Goal: Information Seeking & Learning: Learn about a topic

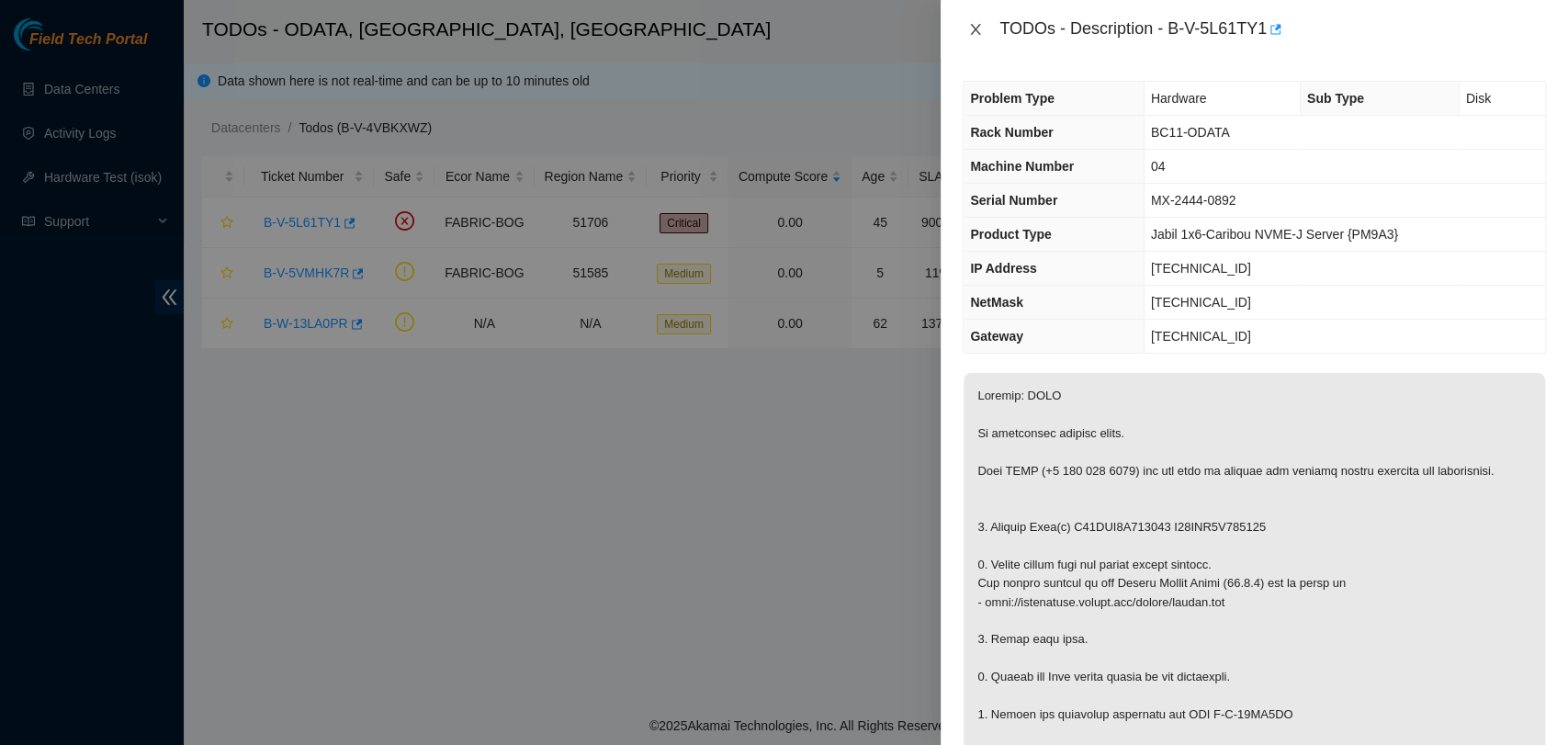
click at [974, 25] on icon "close" at bounding box center [975, 29] width 14 height 14
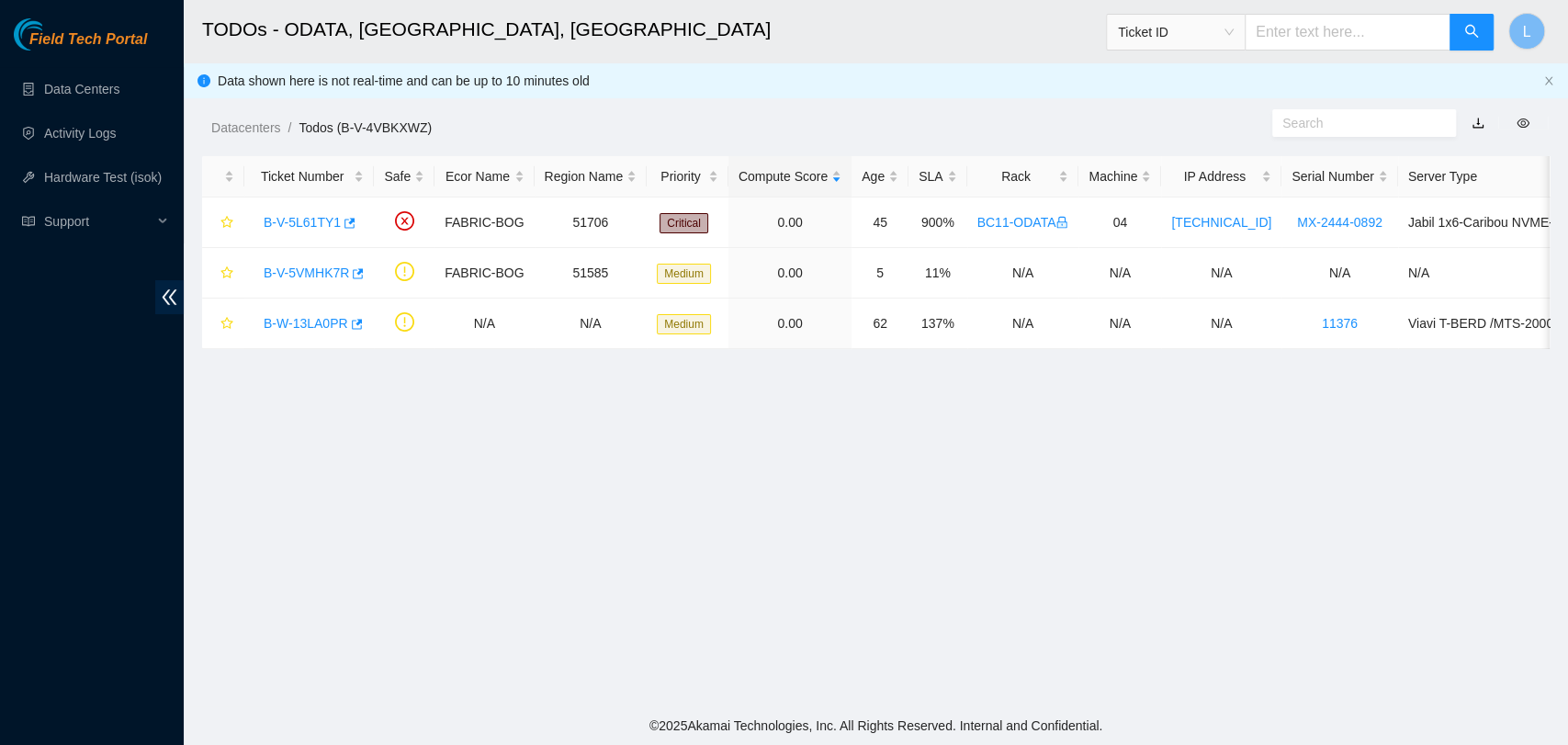
click at [665, 621] on main "TODOs - [GEOGRAPHIC_DATA], [GEOGRAPHIC_DATA], [GEOGRAPHIC_DATA] Ticket ID L Dat…" at bounding box center [876, 353] width 1384 height 707
click at [298, 227] on link "B-V-5L61TY1" at bounding box center [302, 221] width 78 height 14
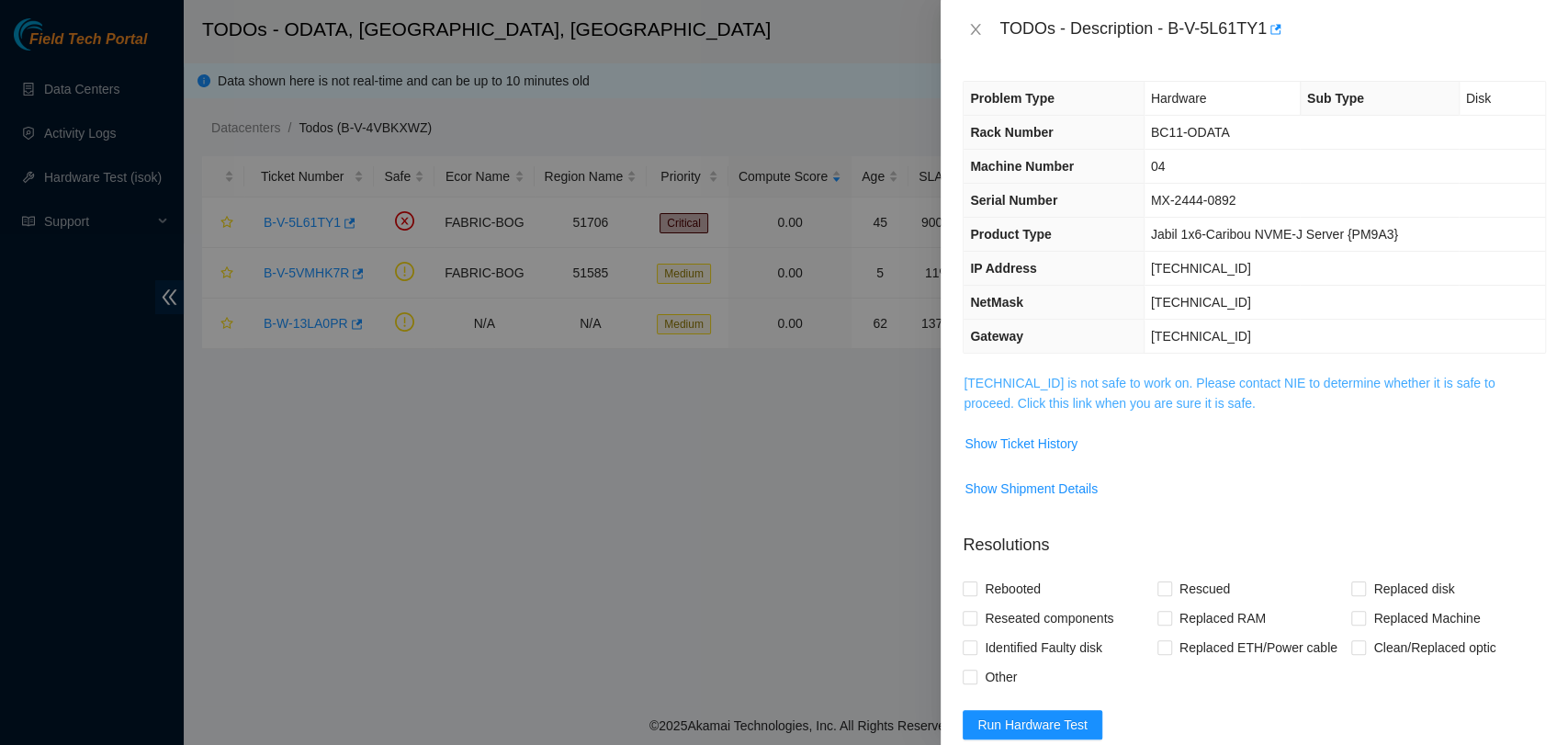
click at [1134, 386] on link "[TECHNICAL_ID] is not safe to work on. Please contact NIE to determine whether …" at bounding box center [1229, 393] width 531 height 35
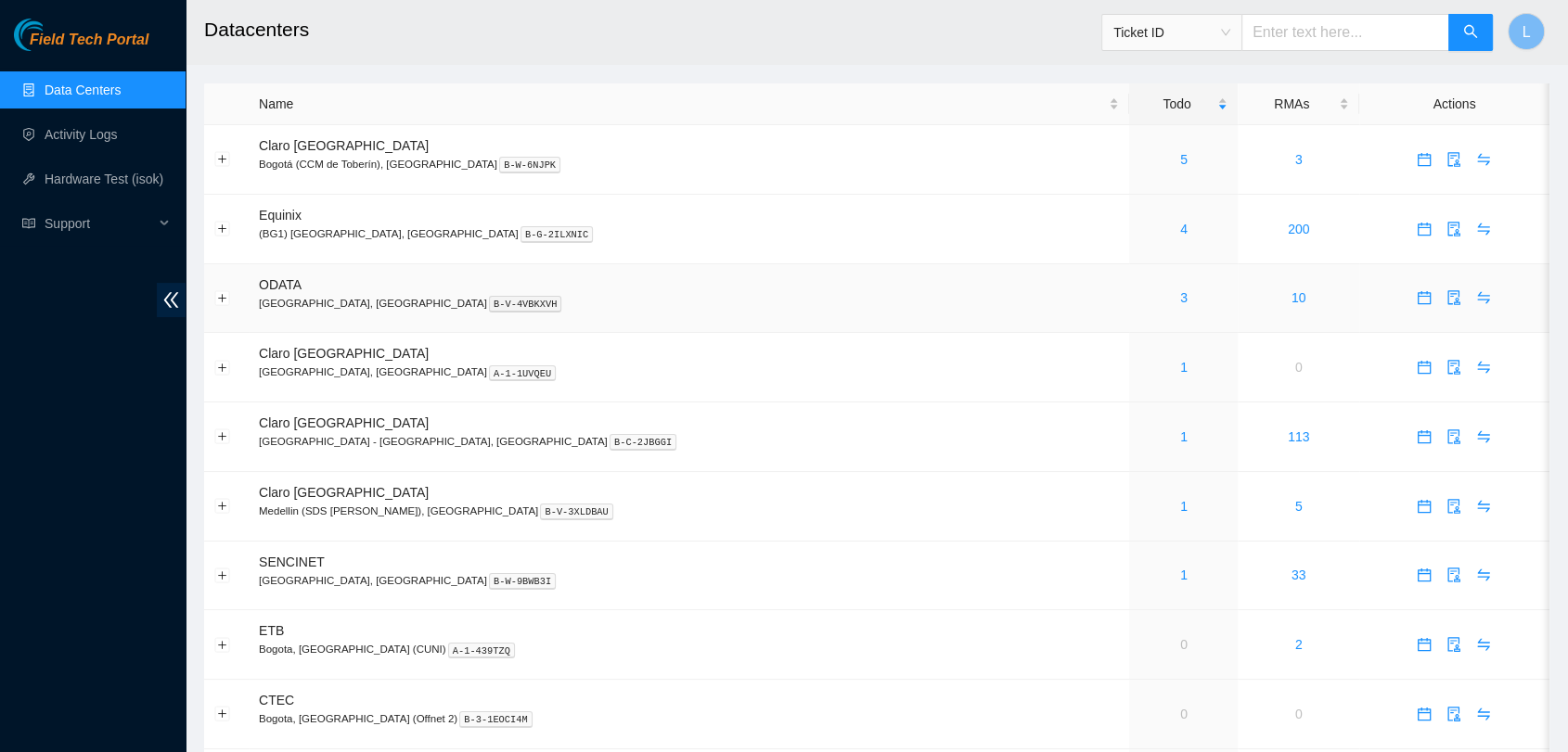
click at [1139, 301] on div "3" at bounding box center [1183, 297] width 88 height 20
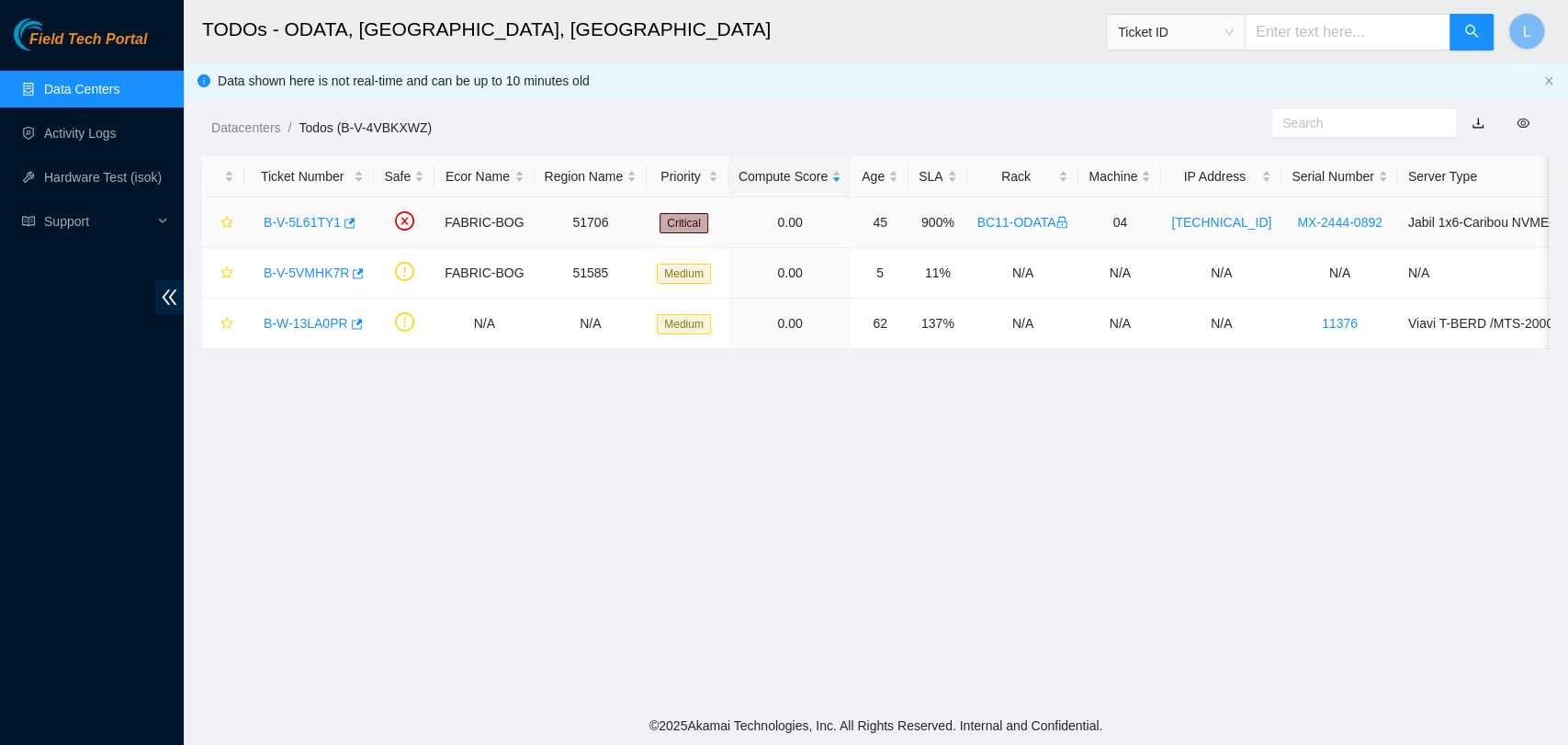
click at [326, 222] on link "B-V-5L61TY1" at bounding box center [302, 221] width 78 height 14
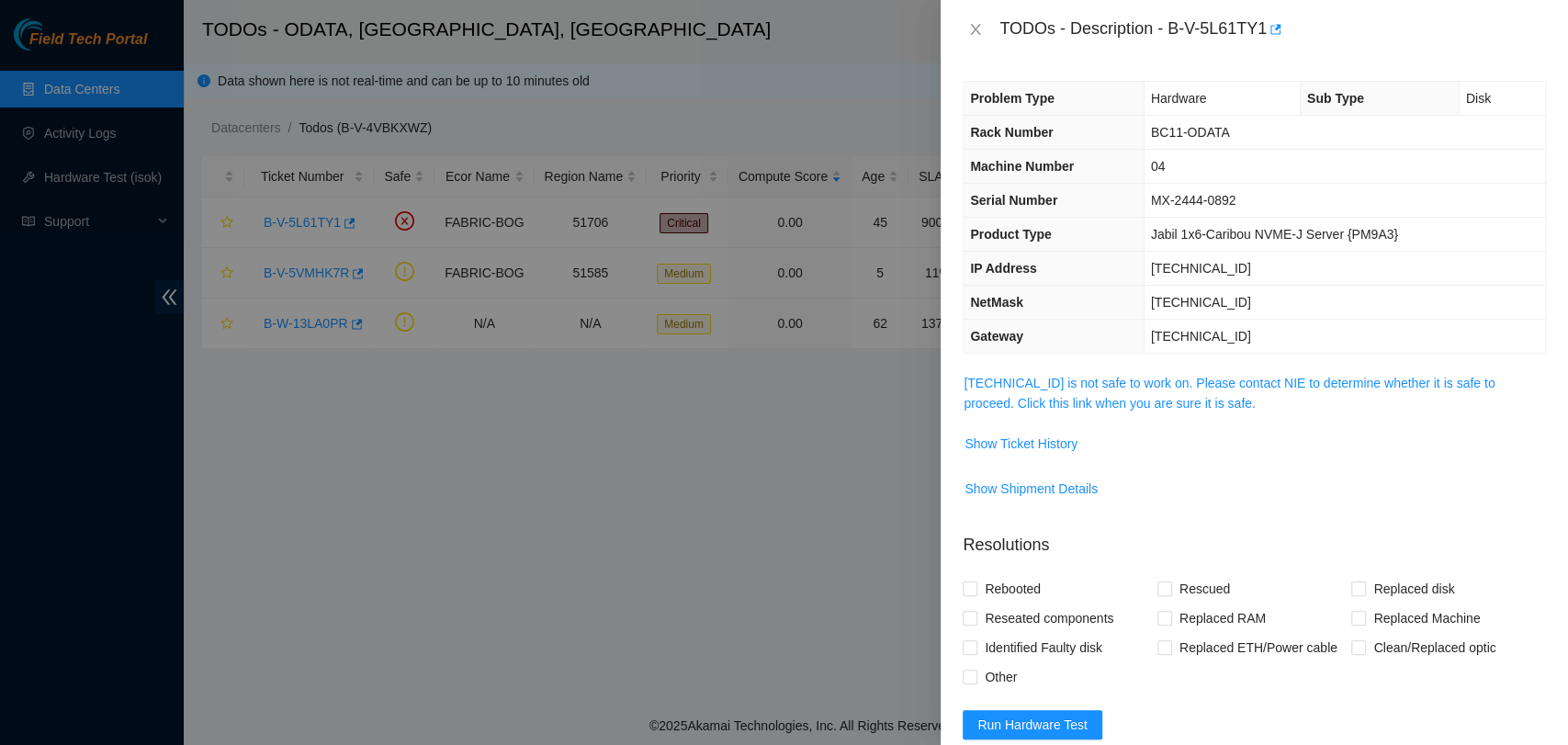
click at [1014, 391] on span "[TECHNICAL_ID] is not safe to work on. Please contact NIE to determine whether …" at bounding box center [1254, 393] width 582 height 40
click at [1037, 400] on link "[TECHNICAL_ID] is not safe to work on. Please contact NIE to determine whether …" at bounding box center [1229, 393] width 531 height 35
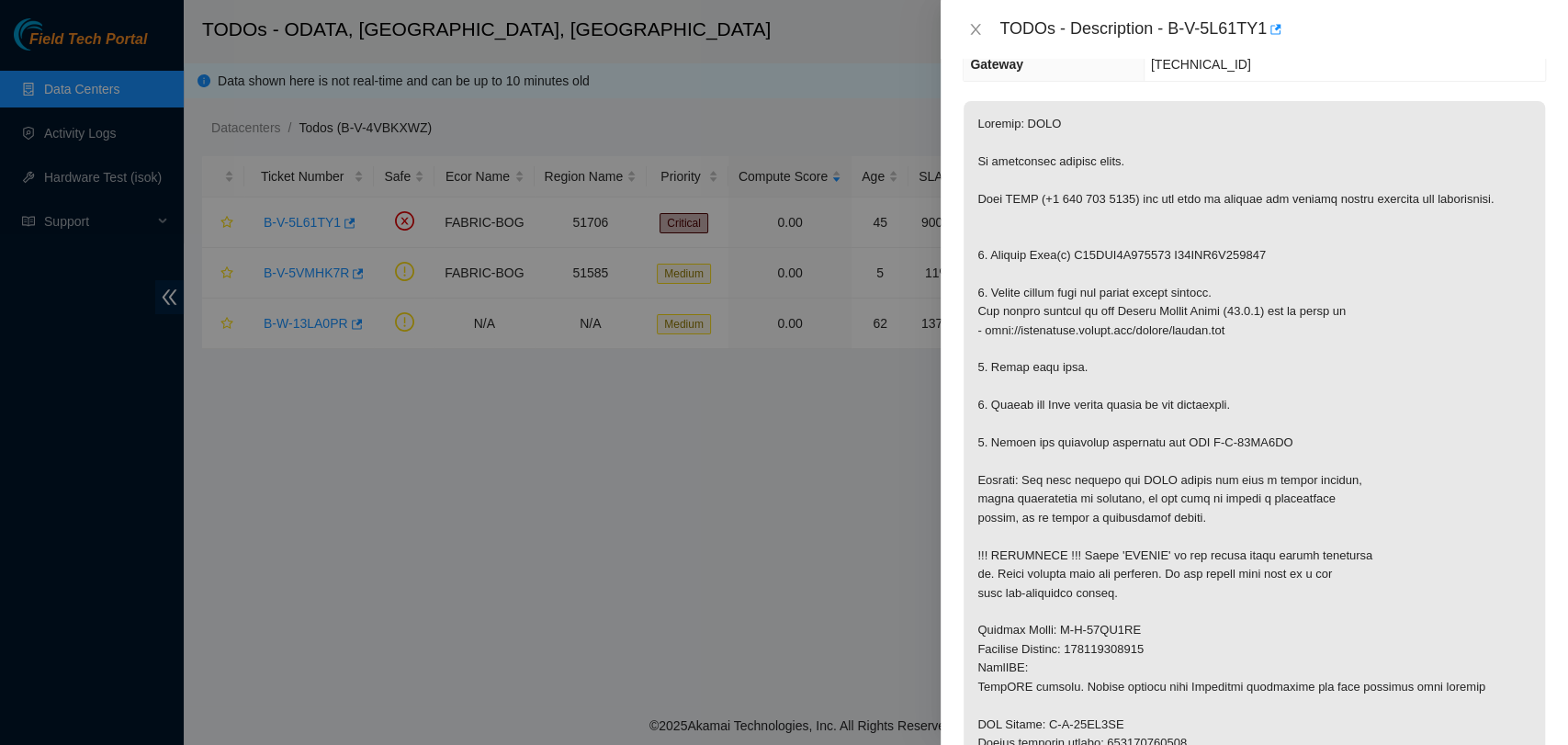
scroll to position [270, 0]
click at [1153, 647] on p at bounding box center [1254, 463] width 582 height 722
click at [1168, 649] on p at bounding box center [1254, 463] width 582 height 722
